Goal: Transaction & Acquisition: Purchase product/service

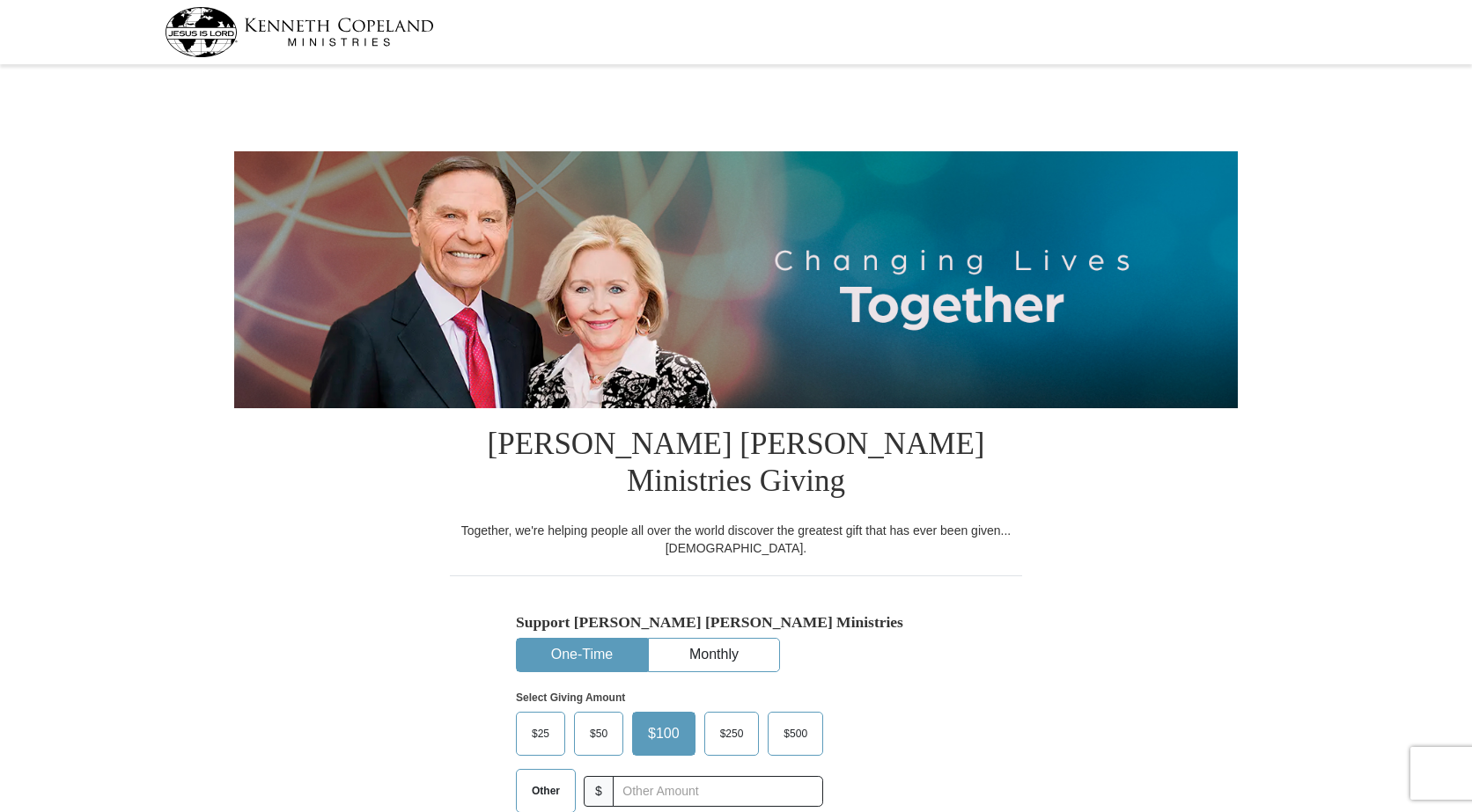
select select "CA"
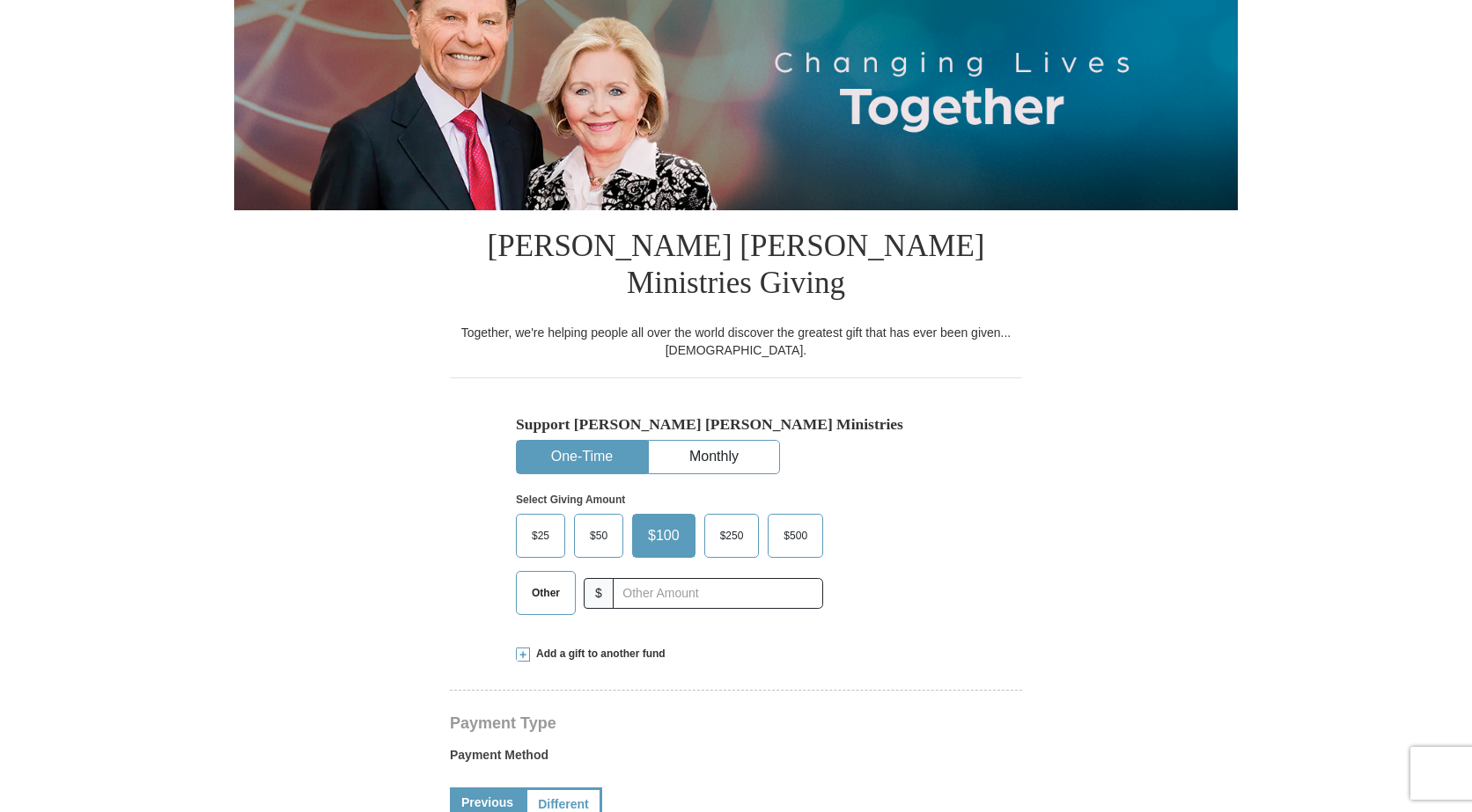
scroll to position [264, 0]
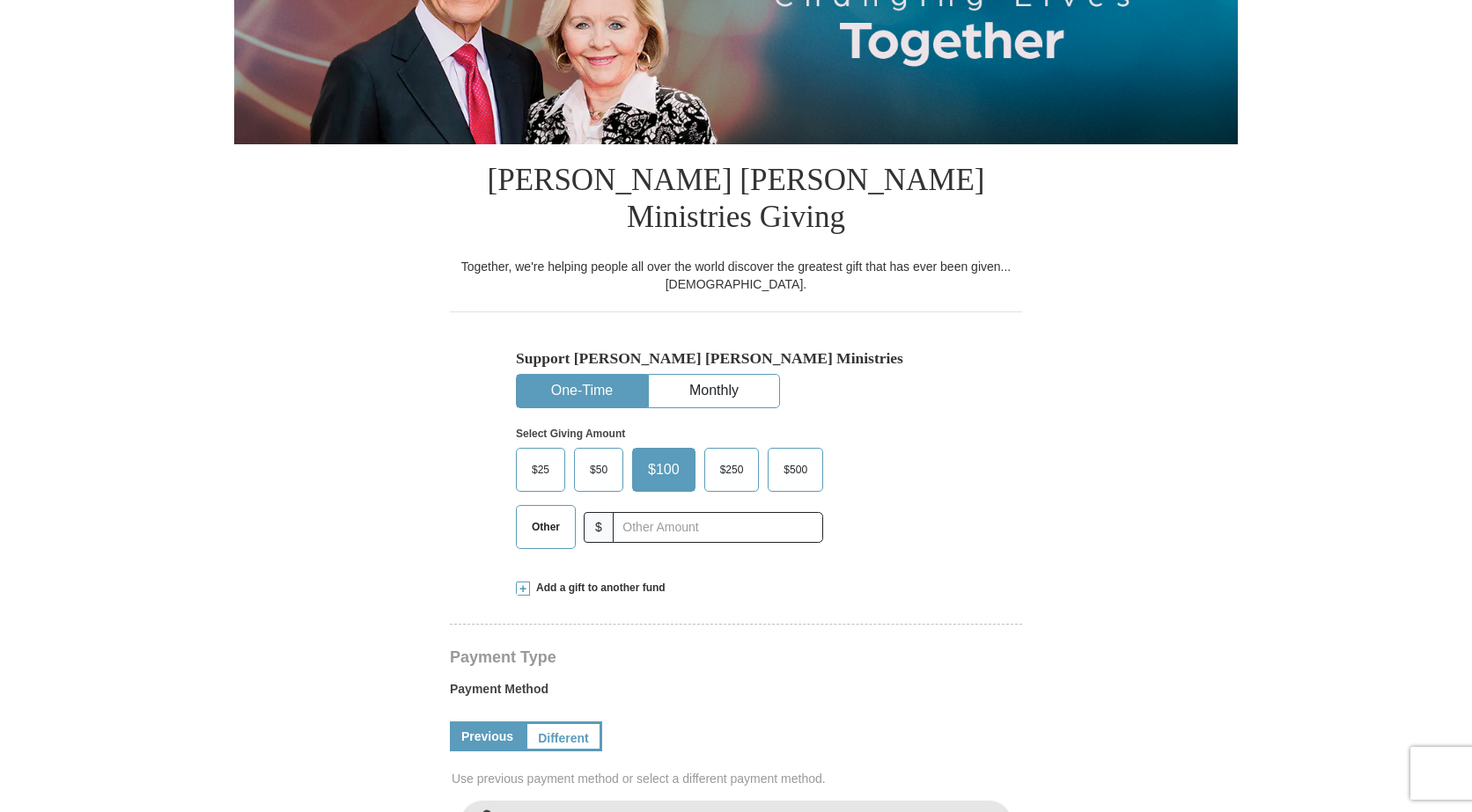
click at [594, 512] on span "$" at bounding box center [598, 527] width 30 height 31
click at [639, 512] on input "text" at bounding box center [717, 527] width 195 height 31
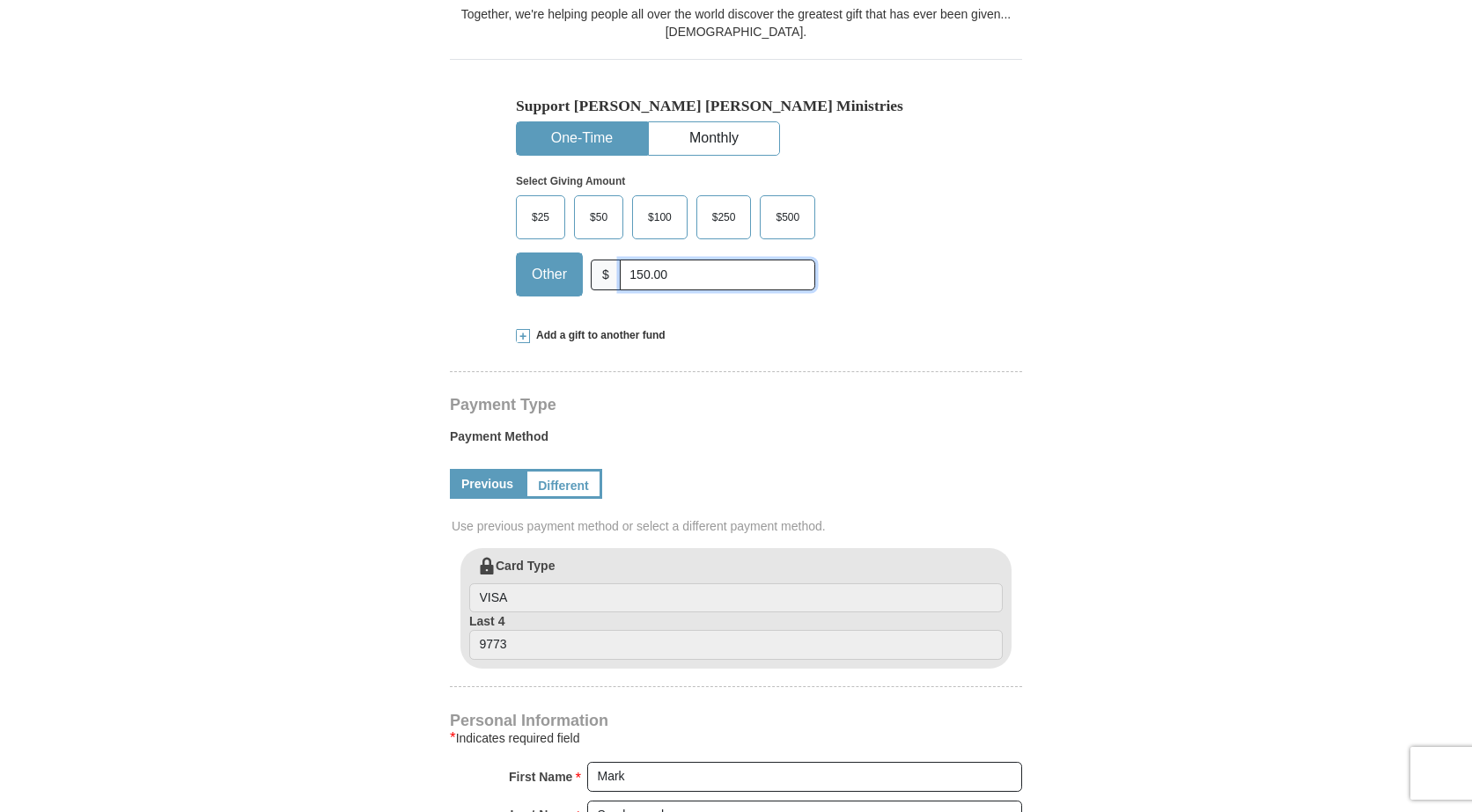
scroll to position [704, 0]
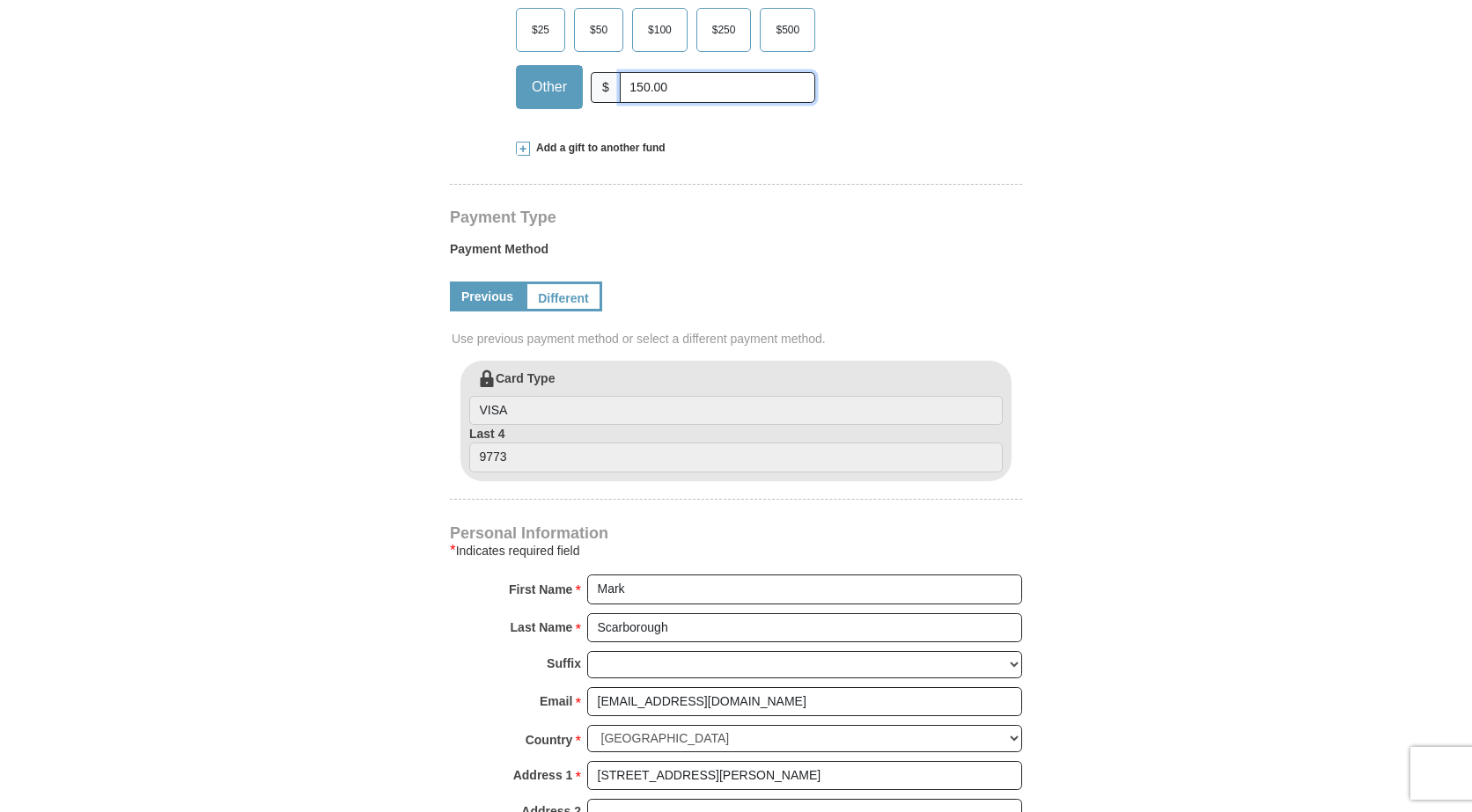
type input "150.00"
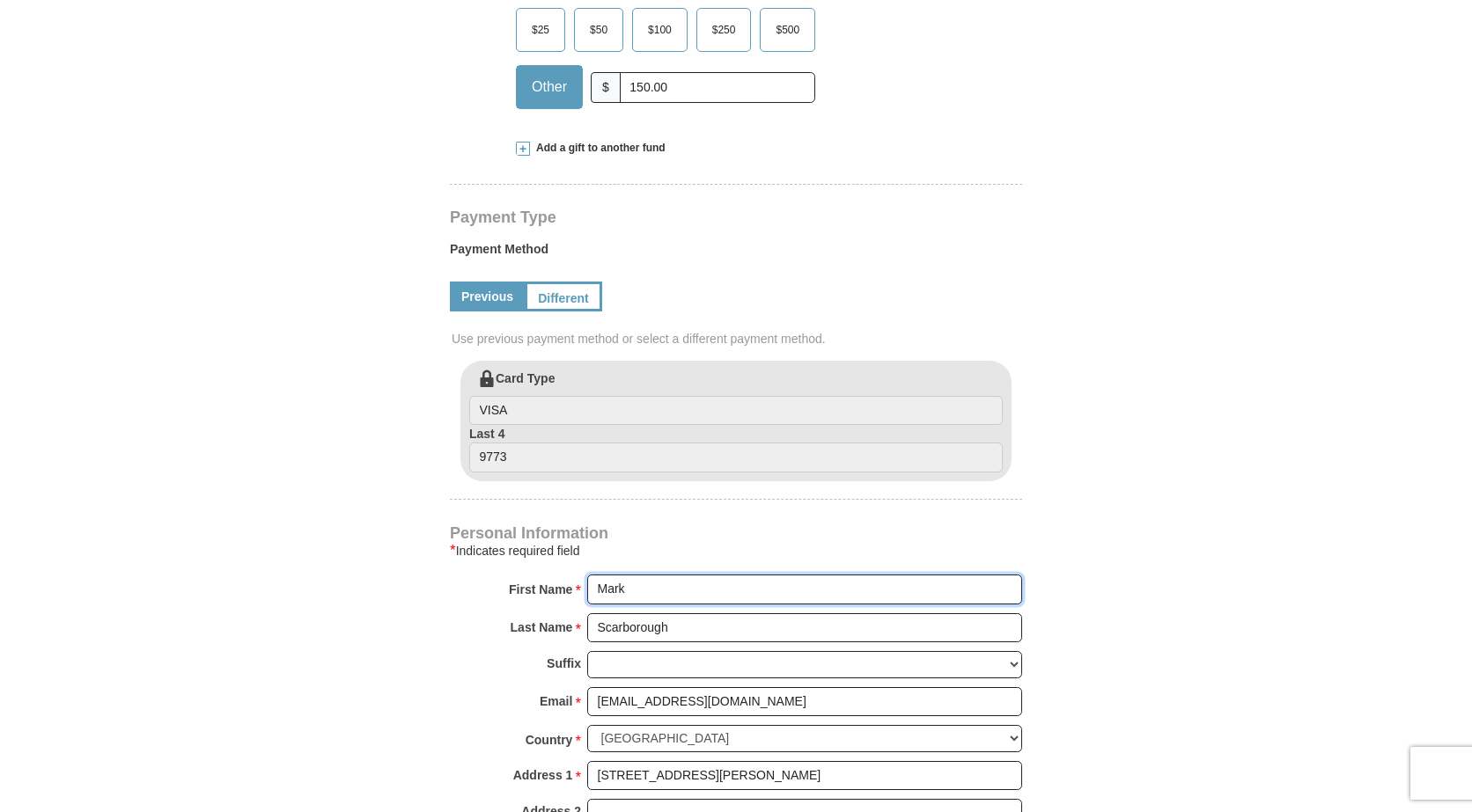
drag, startPoint x: 633, startPoint y: 547, endPoint x: 482, endPoint y: 563, distance: 151.8
click at [482, 575] on div "First Name * Mark Please enter First Name" at bounding box center [736, 595] width 572 height 39
type input "[PERSON_NAME]"
drag, startPoint x: 671, startPoint y: 594, endPoint x: 426, endPoint y: 554, distance: 248.2
click at [482, 571] on div "Personal Information * Indicates required field First Name * MARK Please enter …" at bounding box center [736, 761] width 572 height 471
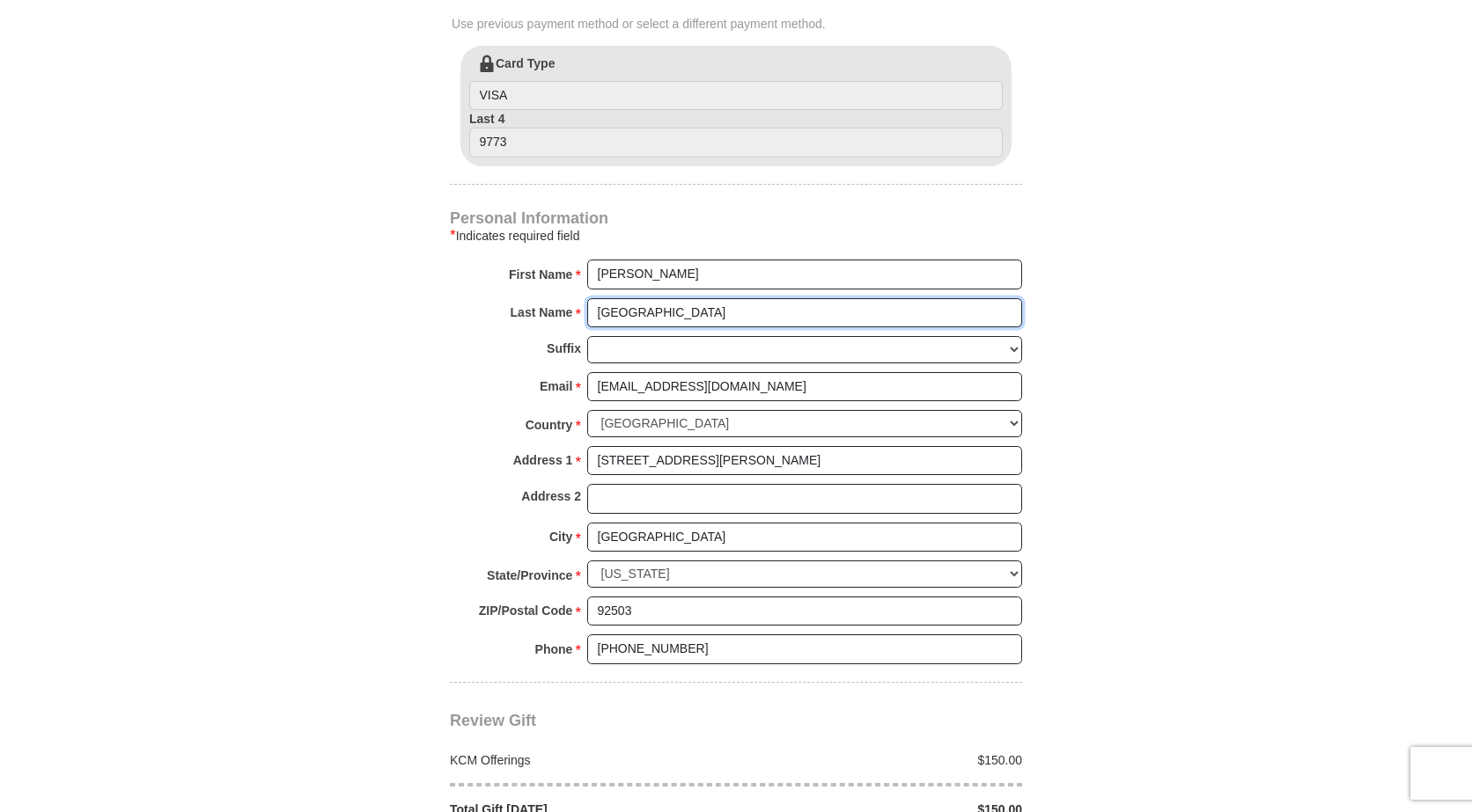
scroll to position [1144, 0]
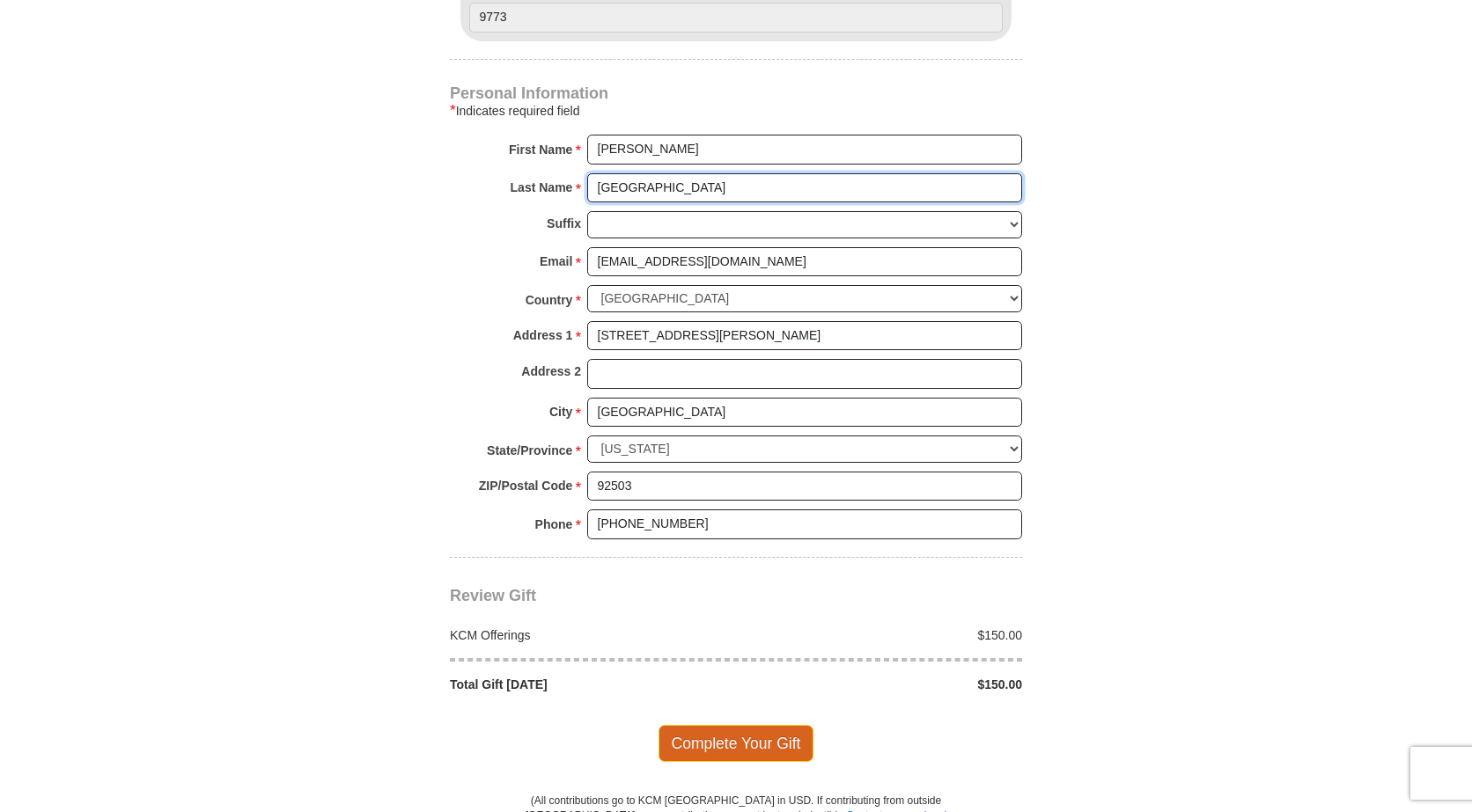
type input "[GEOGRAPHIC_DATA]"
click at [720, 726] on span "Complete Your Gift" at bounding box center [737, 744] width 156 height 37
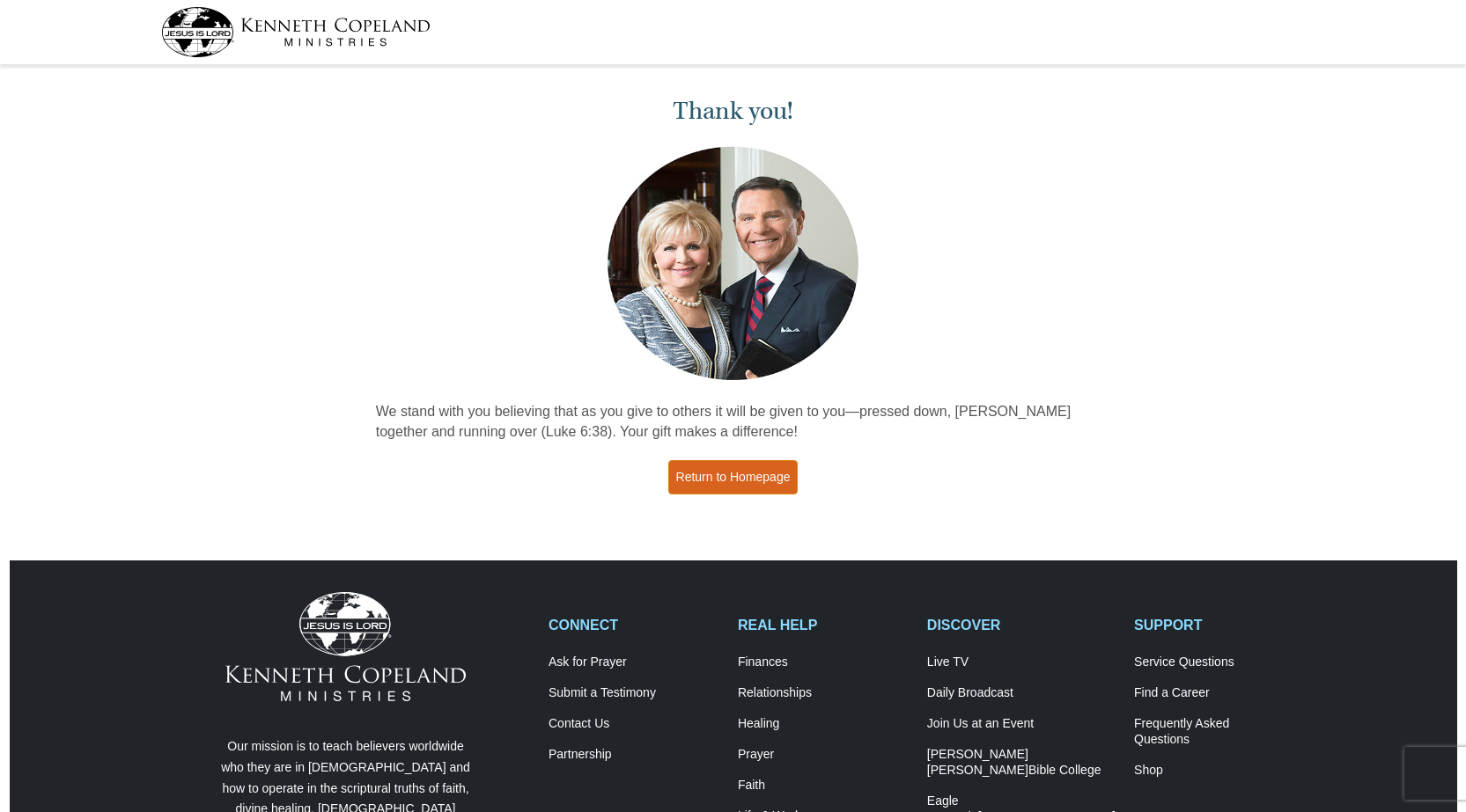
click at [733, 476] on link "Return to Homepage" at bounding box center [733, 477] width 130 height 34
